Goal: Task Accomplishment & Management: Use online tool/utility

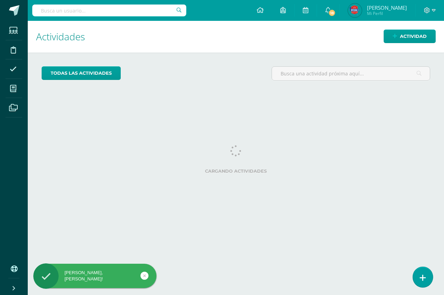
click at [429, 276] on link at bounding box center [423, 277] width 20 height 20
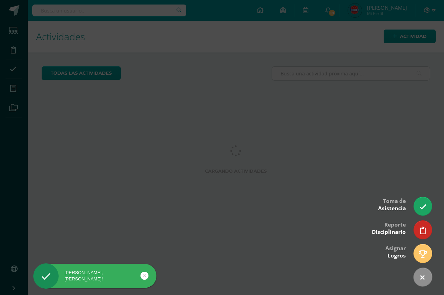
click at [425, 214] on link at bounding box center [423, 206] width 18 height 18
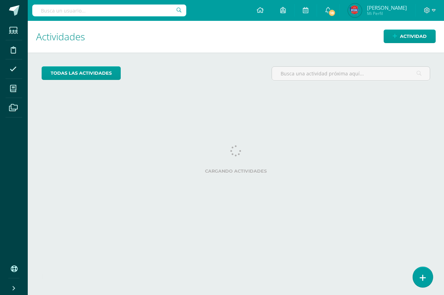
click at [425, 280] on icon at bounding box center [423, 278] width 6 height 8
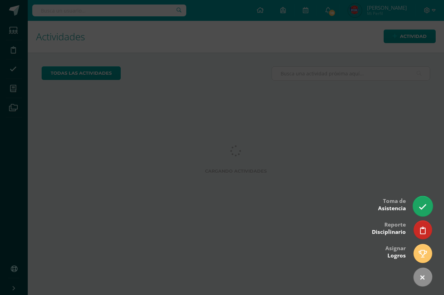
click at [420, 200] on link at bounding box center [423, 206] width 20 height 20
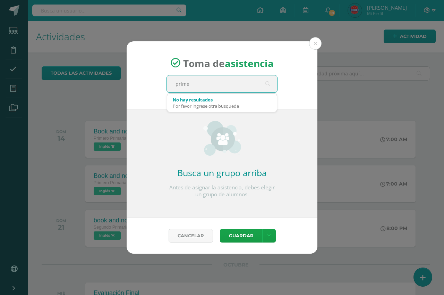
type input "primer"
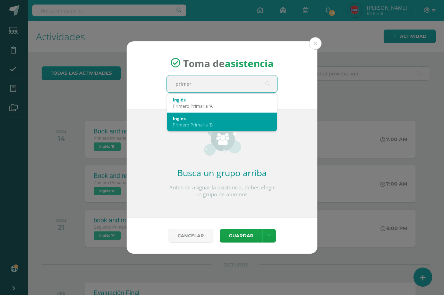
click at [234, 122] on div "Primero Primaria 'B'" at bounding box center [222, 124] width 99 height 6
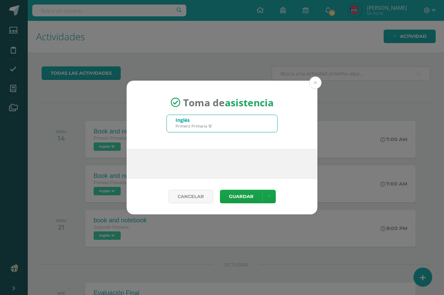
click at [298, 84] on div "Toma de asistencia Inglés Primero Primaria 'B' primer" at bounding box center [222, 115] width 191 height 68
click at [313, 83] on button at bounding box center [315, 82] width 12 height 12
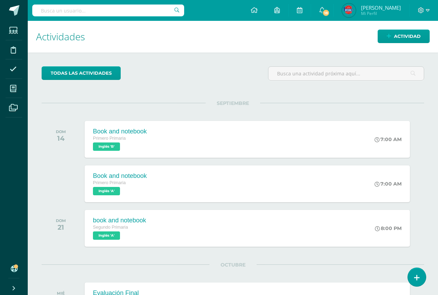
click at [378, 17] on span "Vivian Valeria Mi Perfil" at bounding box center [372, 10] width 62 height 14
click at [375, 16] on span "Mi Perfil" at bounding box center [381, 13] width 40 height 6
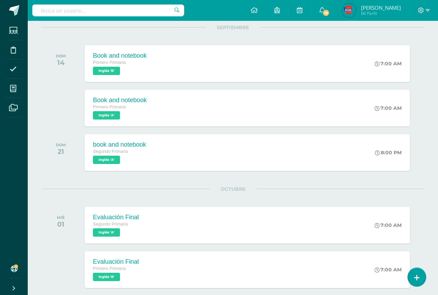
scroll to position [25, 0]
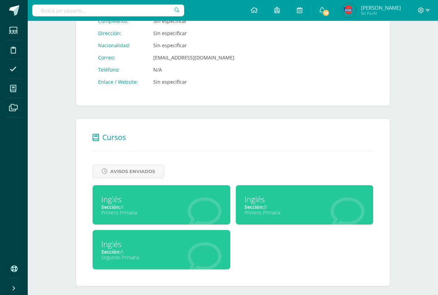
scroll to position [167, 0]
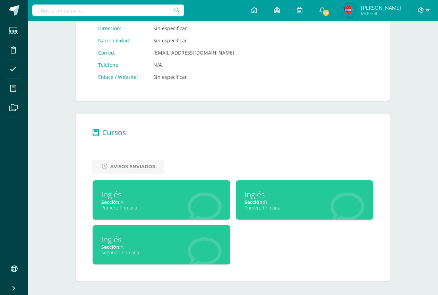
click at [173, 206] on div "Primero Primaria" at bounding box center [161, 207] width 120 height 7
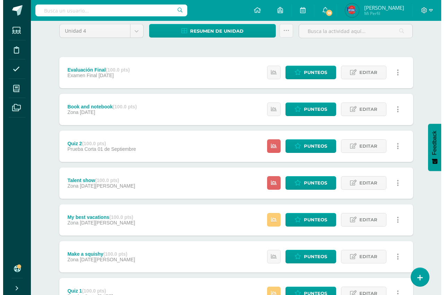
scroll to position [40, 0]
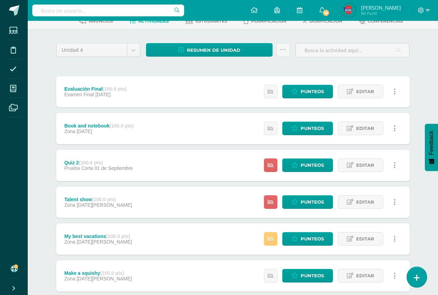
click at [421, 277] on link at bounding box center [417, 277] width 20 height 20
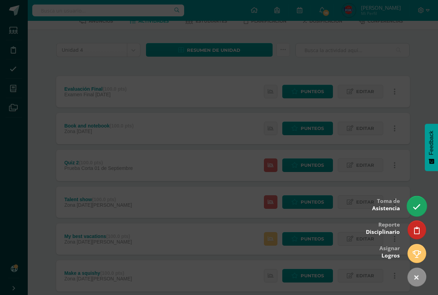
click at [414, 205] on icon at bounding box center [417, 207] width 8 height 8
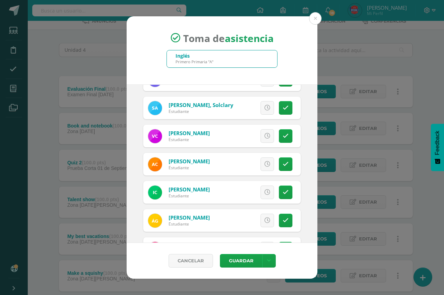
scroll to position [0, 0]
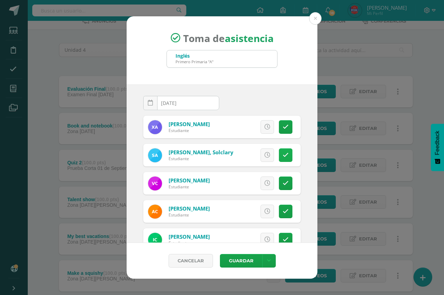
click at [283, 155] on link at bounding box center [286, 155] width 14 height 14
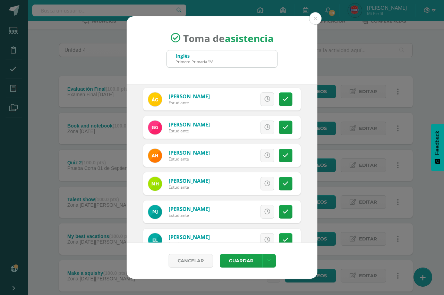
scroll to position [171, 0]
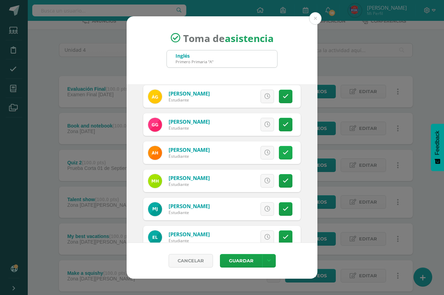
click at [283, 150] on icon at bounding box center [286, 153] width 6 height 6
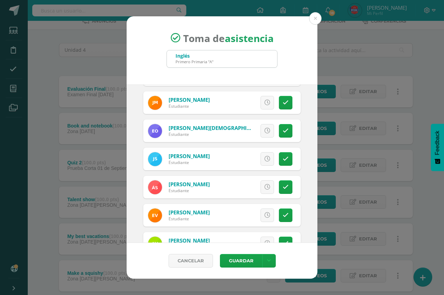
scroll to position [391, 0]
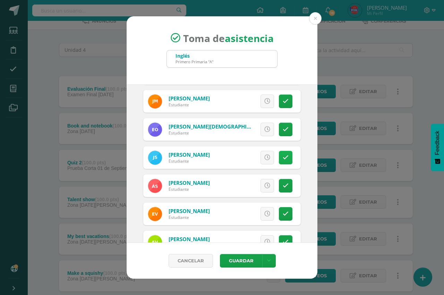
click at [282, 162] on link at bounding box center [286, 158] width 14 height 14
click at [246, 155] on span "Excusa" at bounding box center [255, 157] width 19 height 13
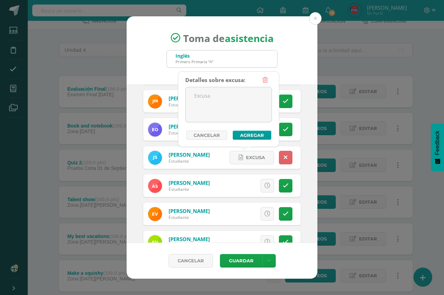
click at [227, 126] on div "Detalles sobre excusa: Añadir excusa a todas las inasistencias del día Cancelar…" at bounding box center [228, 106] width 87 height 66
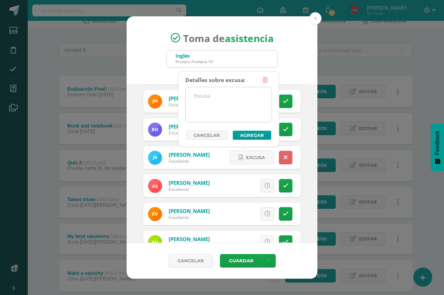
click at [231, 111] on textarea at bounding box center [229, 104] width 86 height 35
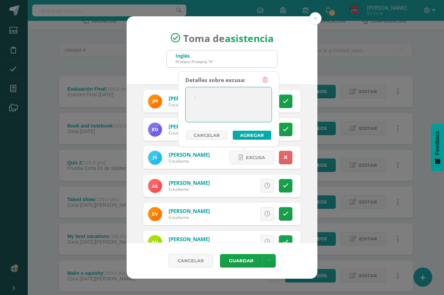
type textarea "."
click at [253, 133] on button "Agregar" at bounding box center [252, 135] width 39 height 9
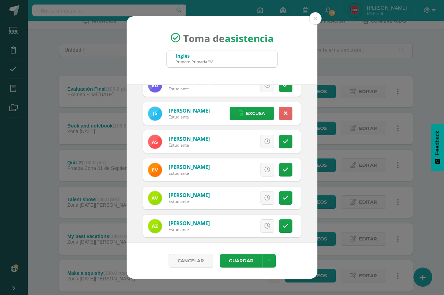
scroll to position [426, 0]
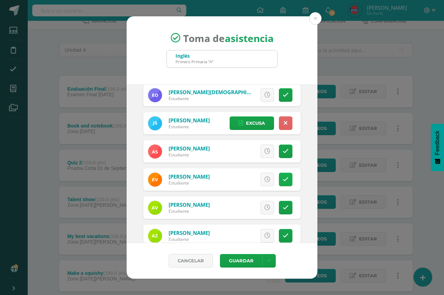
click at [283, 180] on icon at bounding box center [286, 179] width 6 height 6
click at [246, 175] on span "Excusa" at bounding box center [255, 179] width 19 height 13
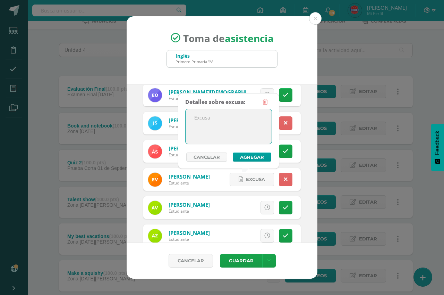
click at [255, 141] on textarea at bounding box center [229, 126] width 86 height 35
type textarea "."
click at [236, 154] on button "Agregar" at bounding box center [252, 156] width 39 height 9
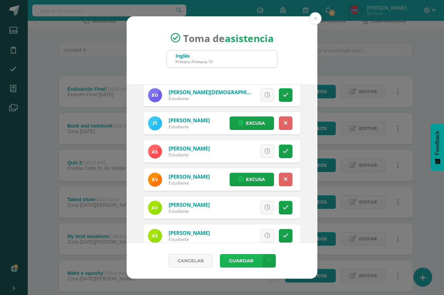
click at [254, 259] on button "Guardar" at bounding box center [241, 261] width 42 height 14
